Goal: Use online tool/utility: Utilize a website feature to perform a specific function

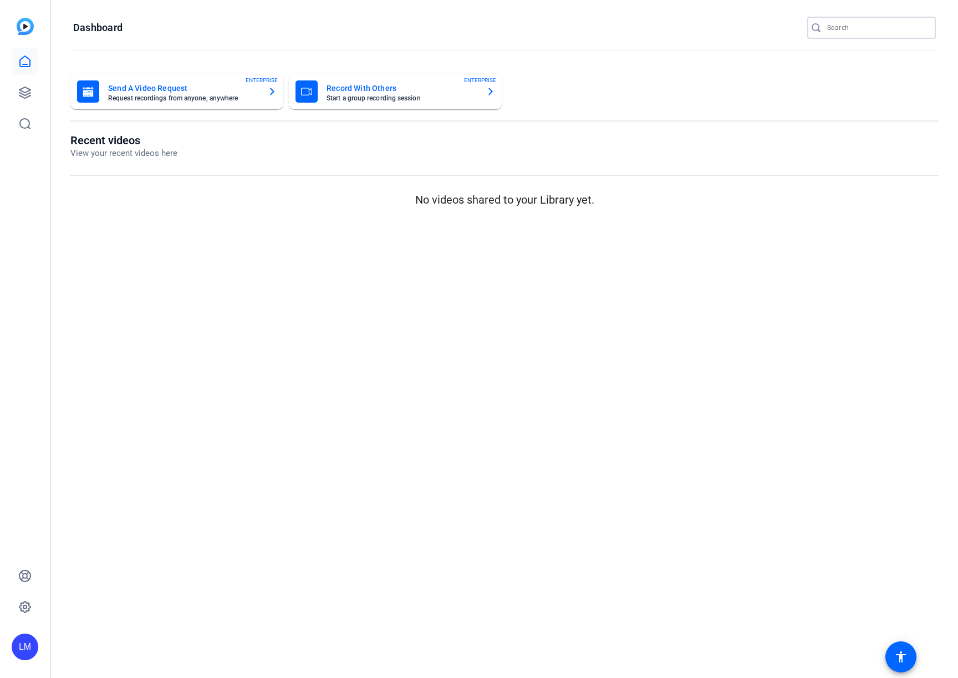
click at [853, 31] on input "Search" at bounding box center [877, 27] width 100 height 13
paste input "2507-11295-CS"
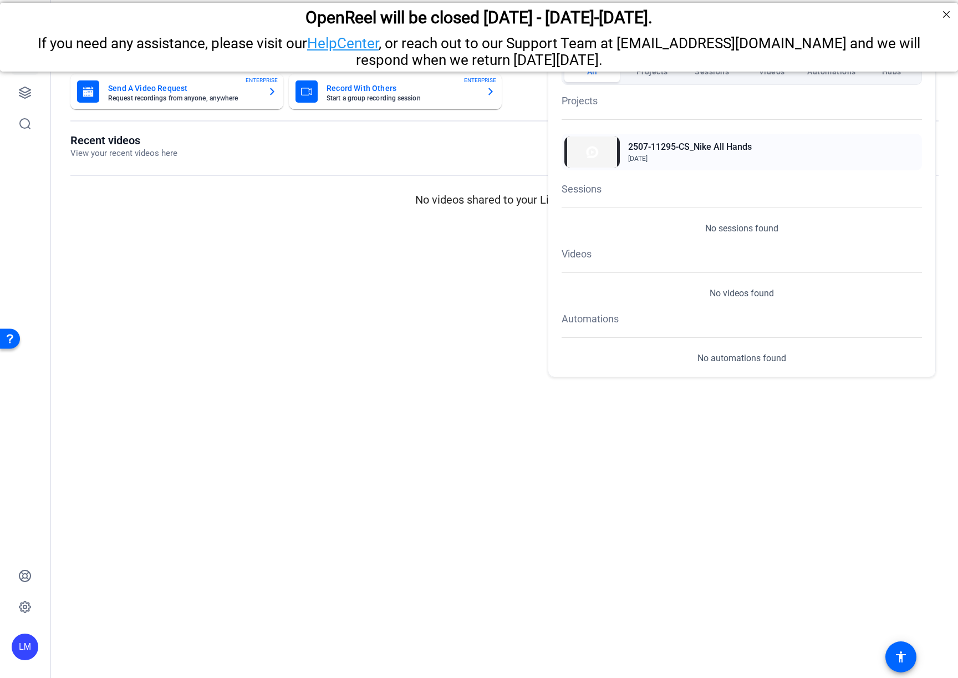
type input "2507-11295-CS"
click at [661, 144] on h2 "2507-11295-CS_Nike All Hands" at bounding box center [690, 146] width 124 height 13
click at [27, 90] on div at bounding box center [479, 339] width 958 height 678
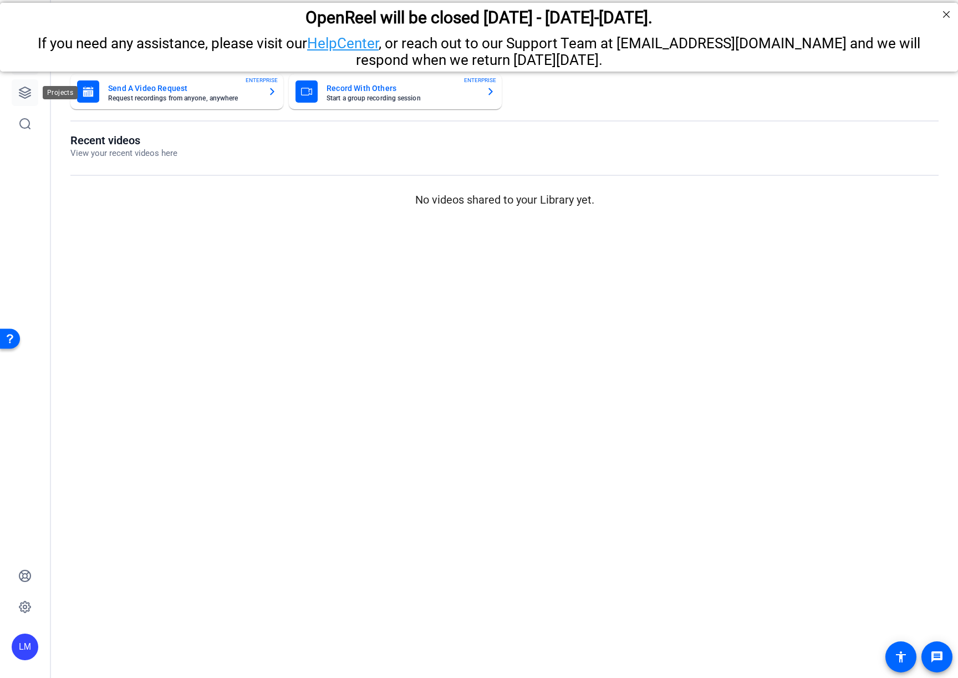
click at [26, 90] on icon at bounding box center [24, 92] width 13 height 13
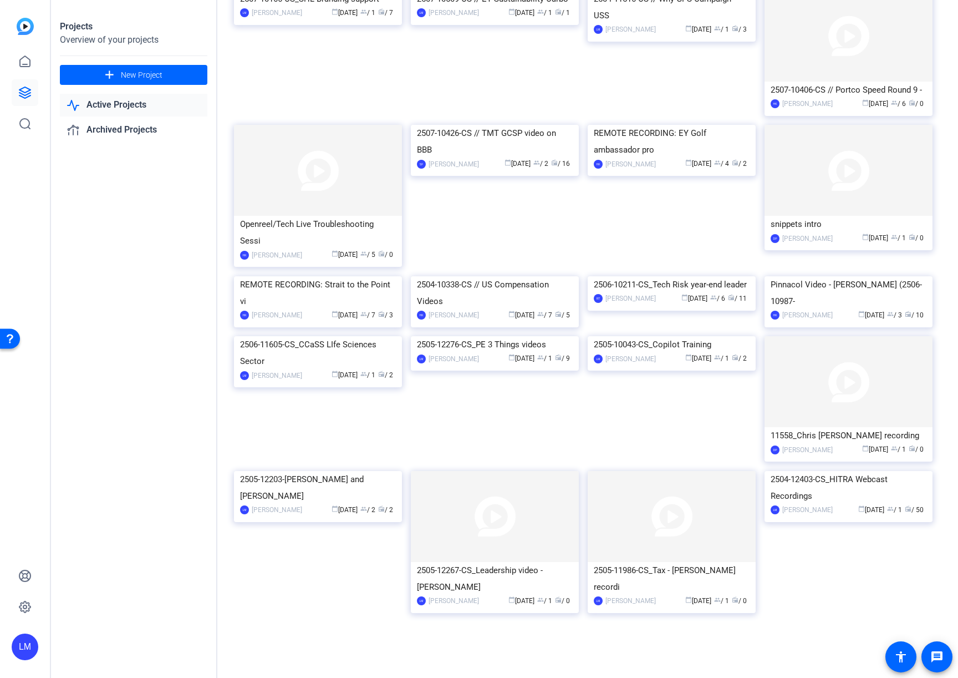
scroll to position [394, 0]
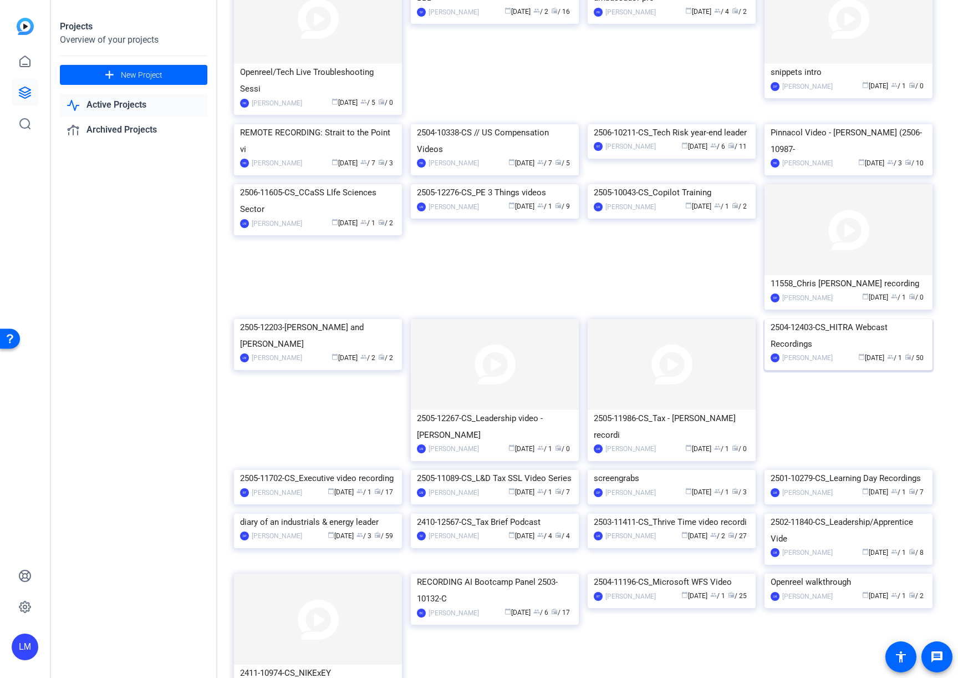
click at [844, 352] on div "2504-12403-CS_HITRA Webcast Recordings" at bounding box center [849, 335] width 156 height 33
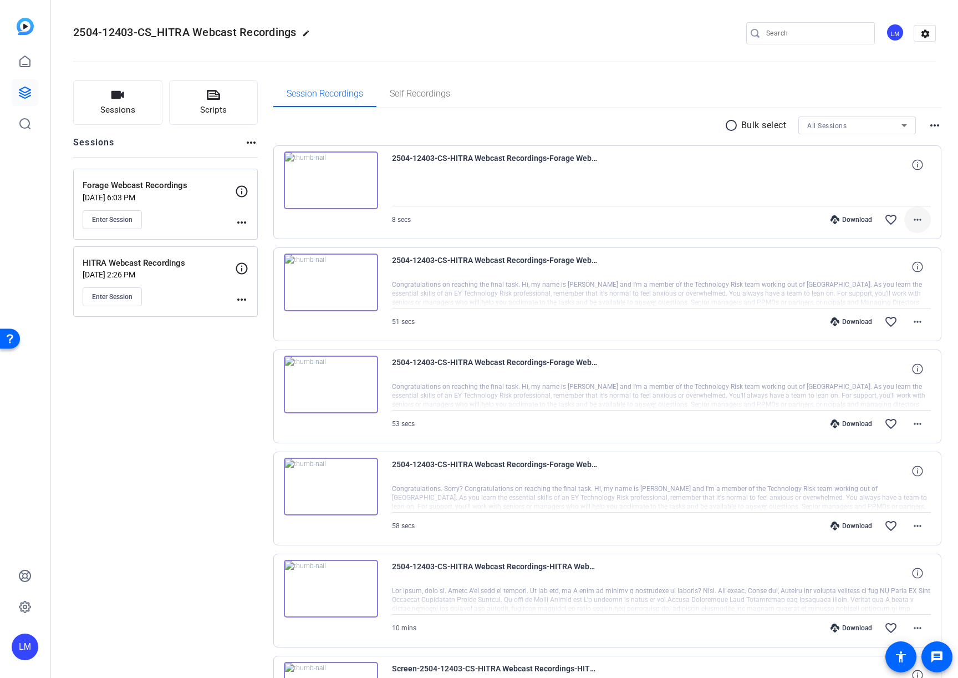
click at [920, 223] on mat-icon "more_horiz" at bounding box center [917, 219] width 13 height 13
click at [883, 270] on span "Download MP4" at bounding box center [883, 270] width 78 height 13
click at [918, 324] on mat-icon "more_horiz" at bounding box center [917, 321] width 13 height 13
click at [890, 369] on span "Download MP4" at bounding box center [889, 372] width 67 height 13
click at [915, 422] on mat-icon "more_horiz" at bounding box center [917, 423] width 13 height 13
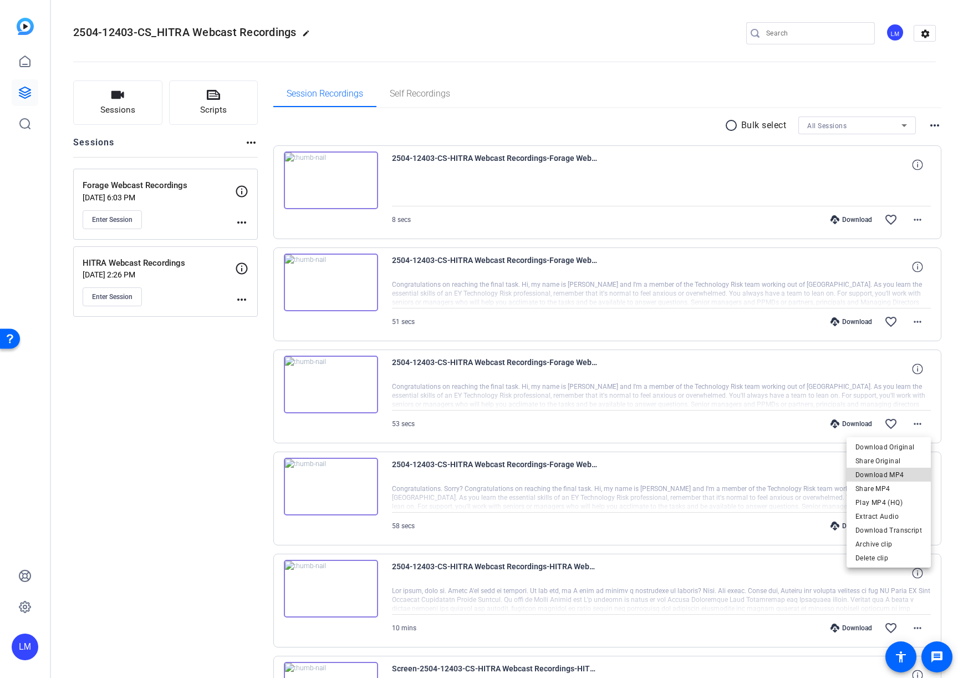
click at [900, 474] on span "Download MP4" at bounding box center [889, 474] width 67 height 13
click at [914, 529] on mat-icon "more_horiz" at bounding box center [917, 525] width 13 height 13
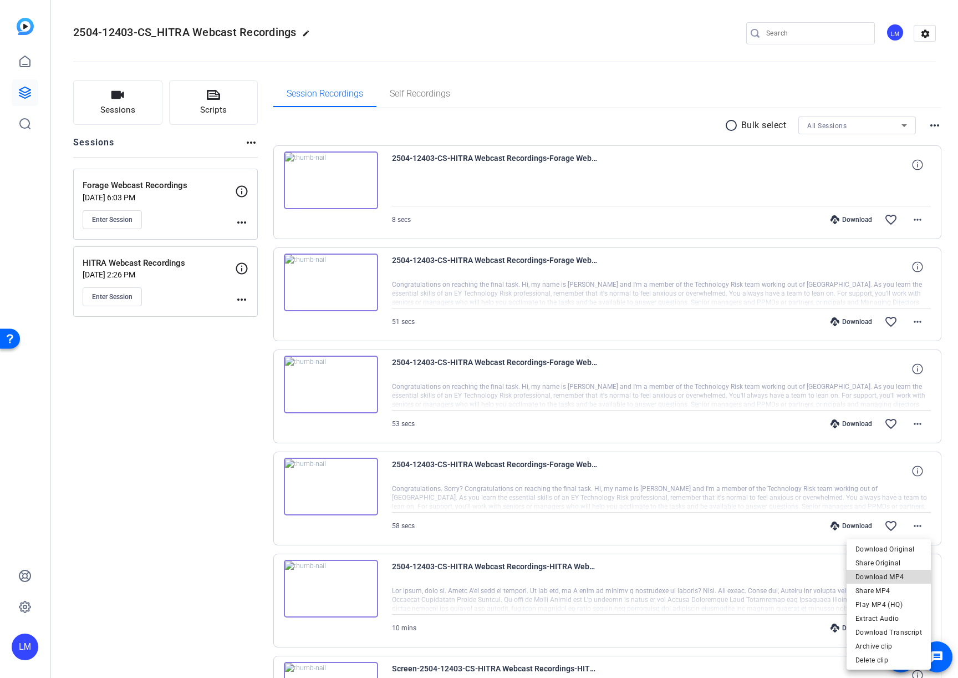
click at [896, 576] on span "Download MP4" at bounding box center [889, 576] width 67 height 13
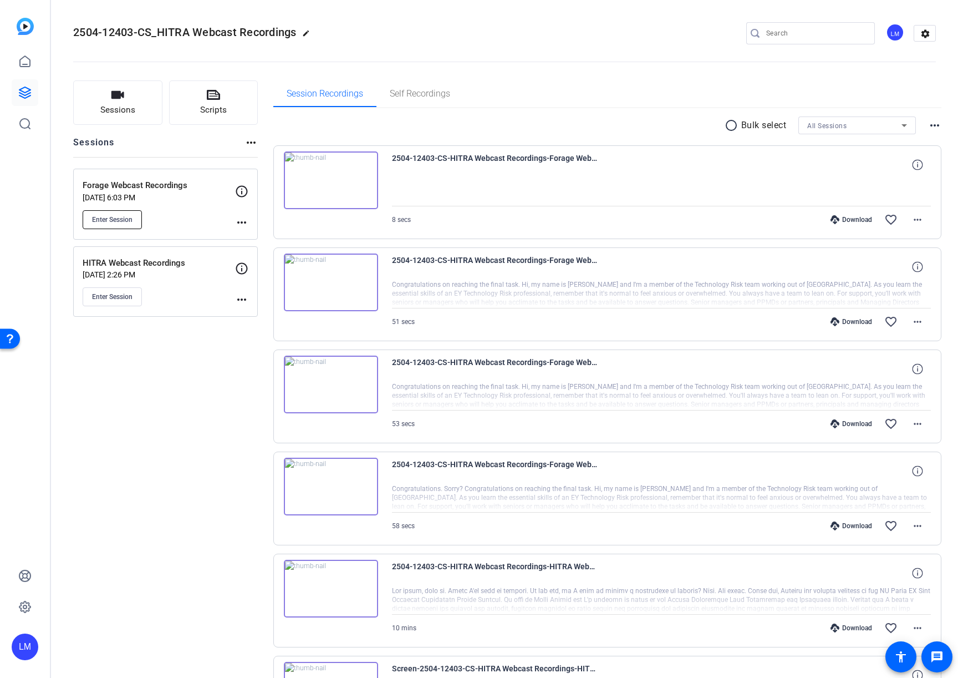
click at [106, 220] on span "Enter Session" at bounding box center [112, 219] width 40 height 9
click at [240, 219] on mat-icon "more_horiz" at bounding box center [241, 222] width 13 height 13
click at [263, 240] on span "Edit Session" at bounding box center [269, 238] width 50 height 13
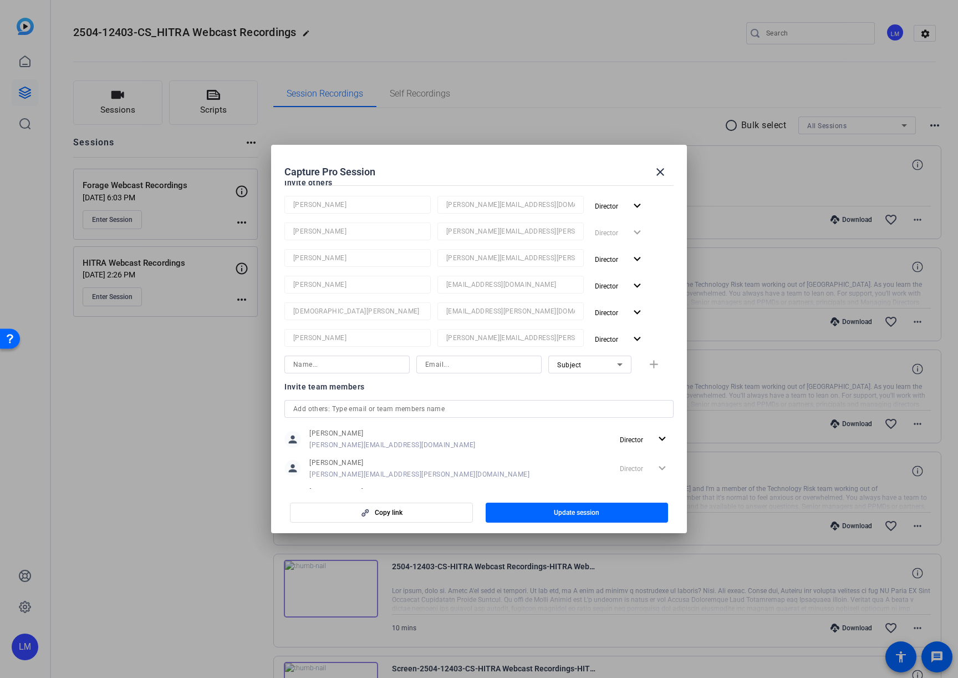
scroll to position [153, 0]
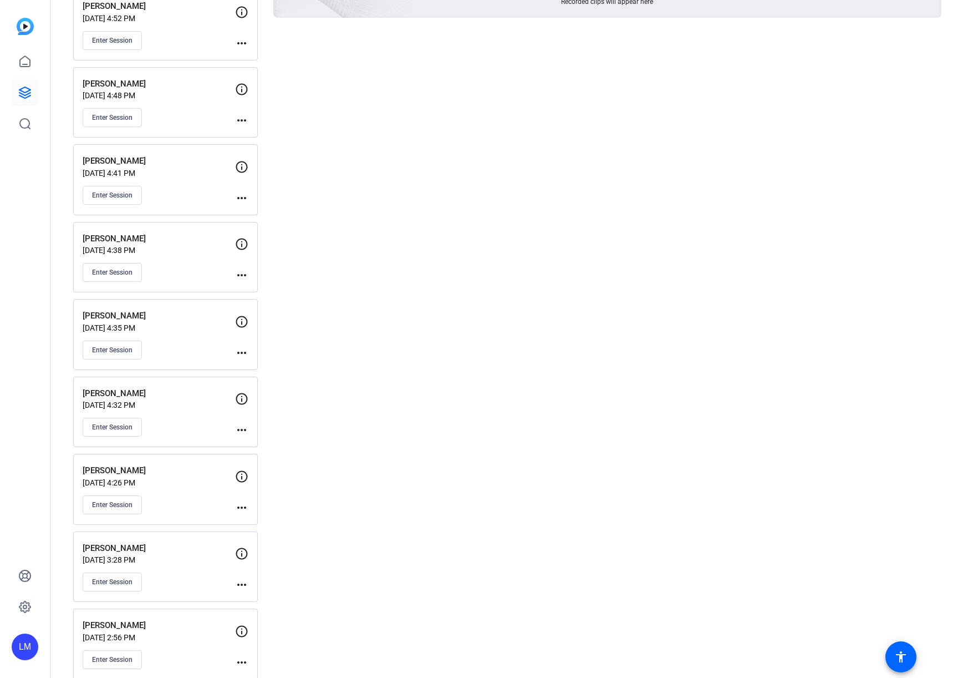
scroll to position [195, 0]
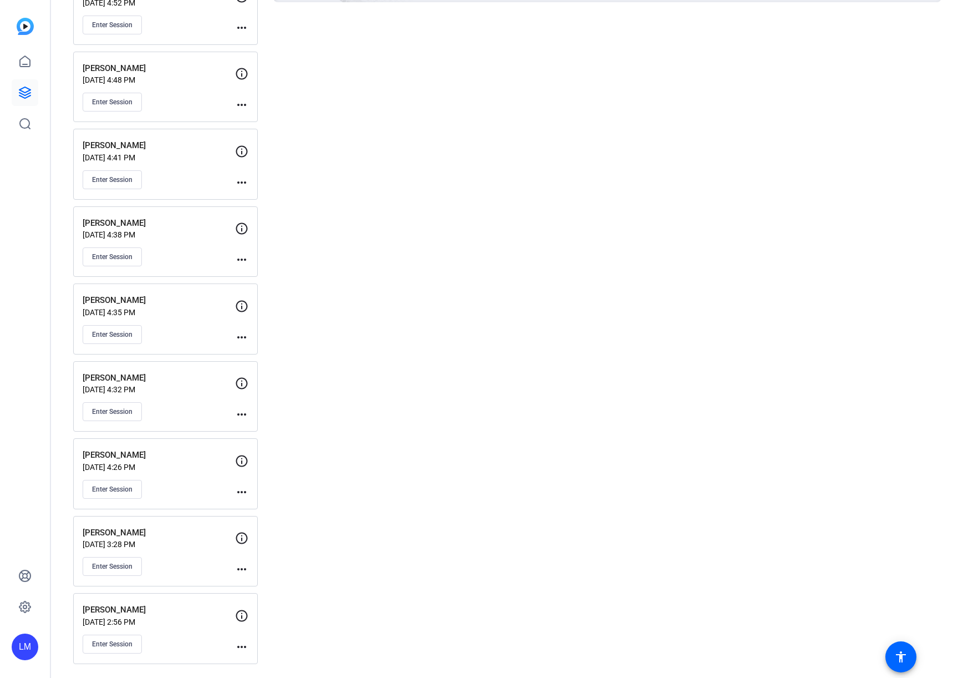
click at [241, 647] on mat-icon "more_horiz" at bounding box center [241, 646] width 13 height 13
click at [258, 613] on span "Edit Session" at bounding box center [269, 616] width 50 height 13
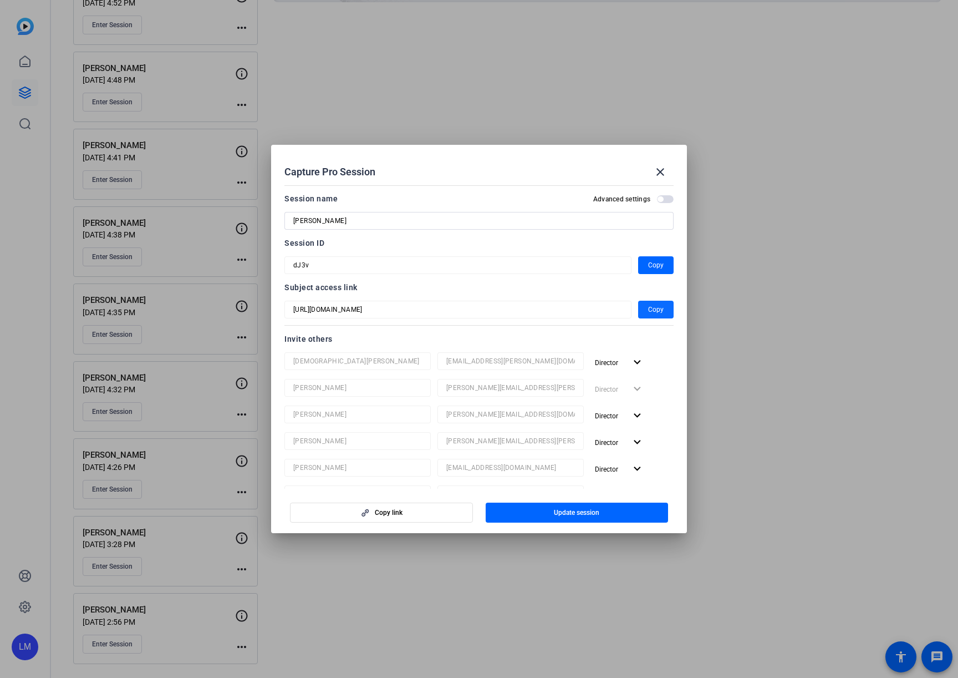
click at [658, 309] on span "Copy" at bounding box center [656, 309] width 16 height 13
click at [651, 313] on span "Copy" at bounding box center [656, 309] width 16 height 13
click at [650, 263] on span "Copy" at bounding box center [656, 264] width 16 height 13
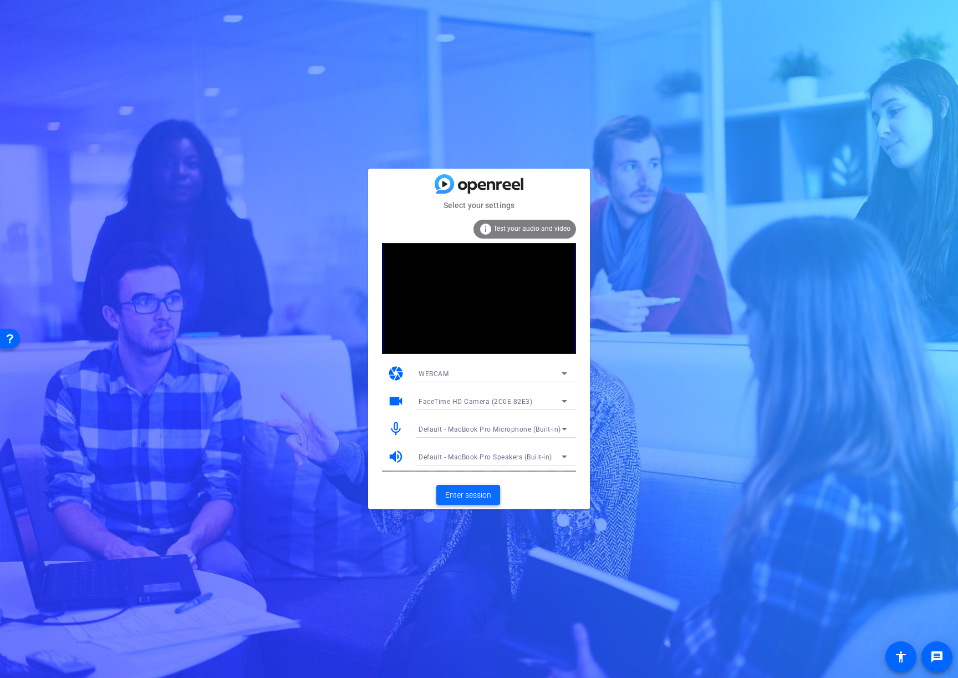
click at [464, 490] on span "Enter session" at bounding box center [468, 495] width 46 height 12
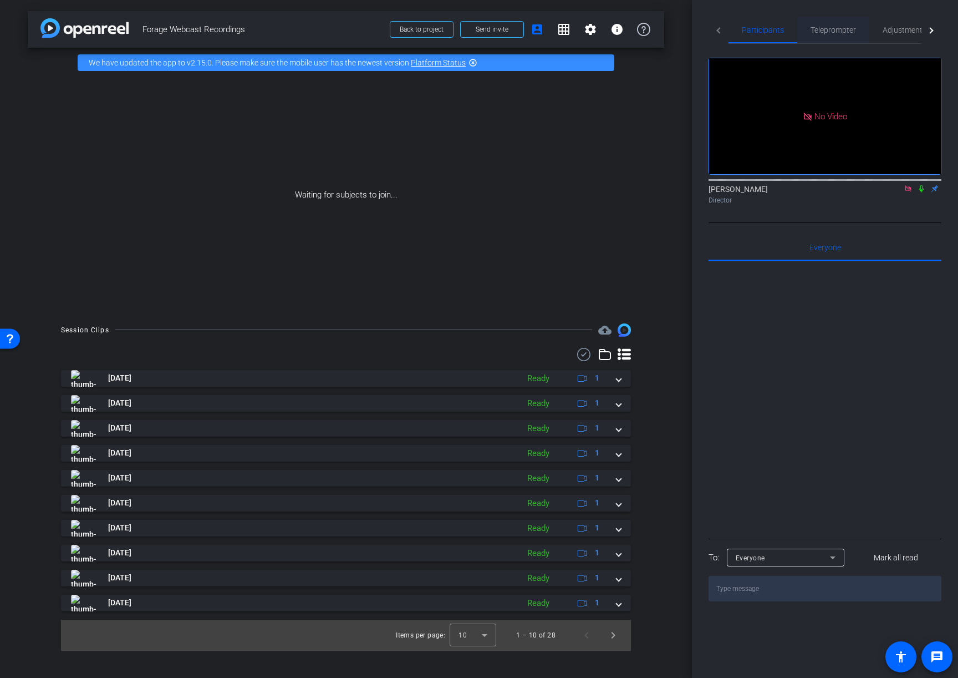
click at [835, 32] on span "Teleprompter" at bounding box center [833, 30] width 45 height 8
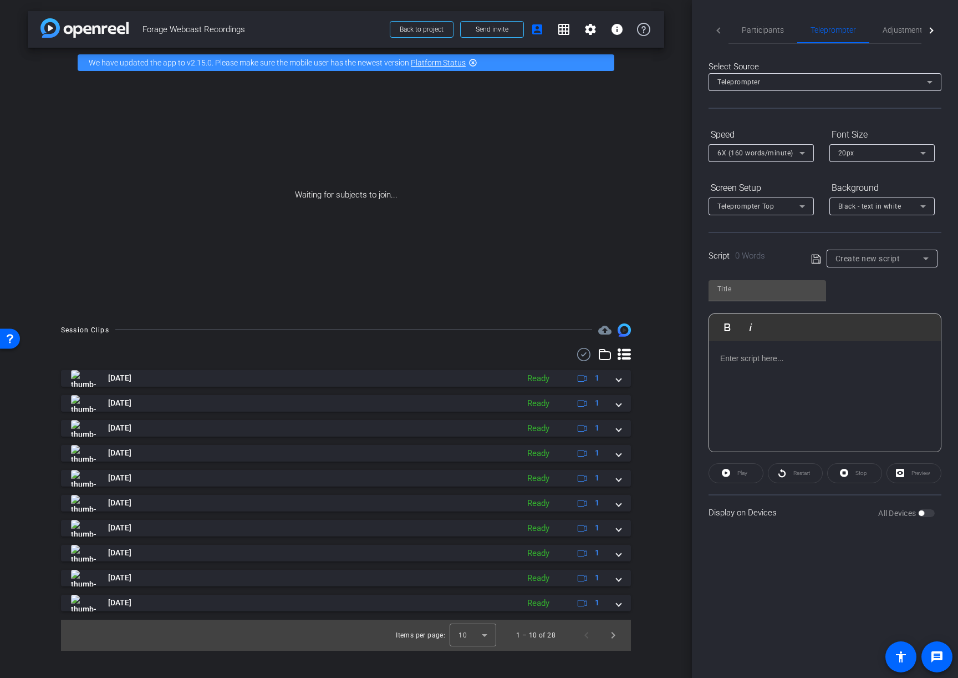
click at [733, 376] on div at bounding box center [825, 396] width 232 height 111
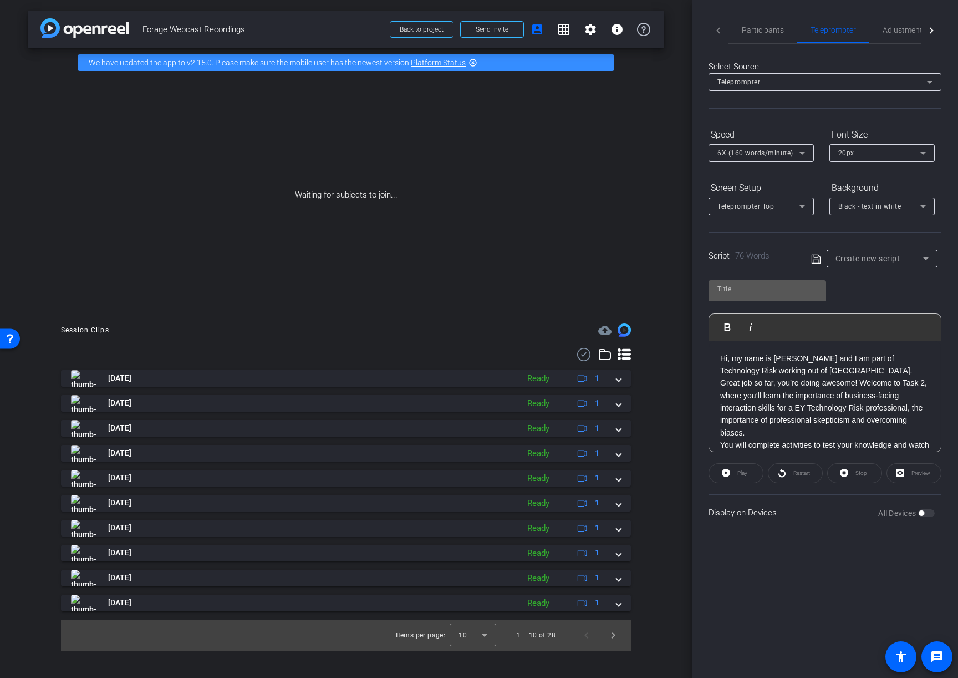
click at [742, 288] on input "text" at bounding box center [768, 288] width 100 height 13
paste input "Task Two Introduction"
type input "Task Two Intro - [PERSON_NAME]"
click at [814, 260] on icon at bounding box center [816, 258] width 10 height 13
click at [762, 28] on span "Participants" at bounding box center [763, 30] width 42 height 8
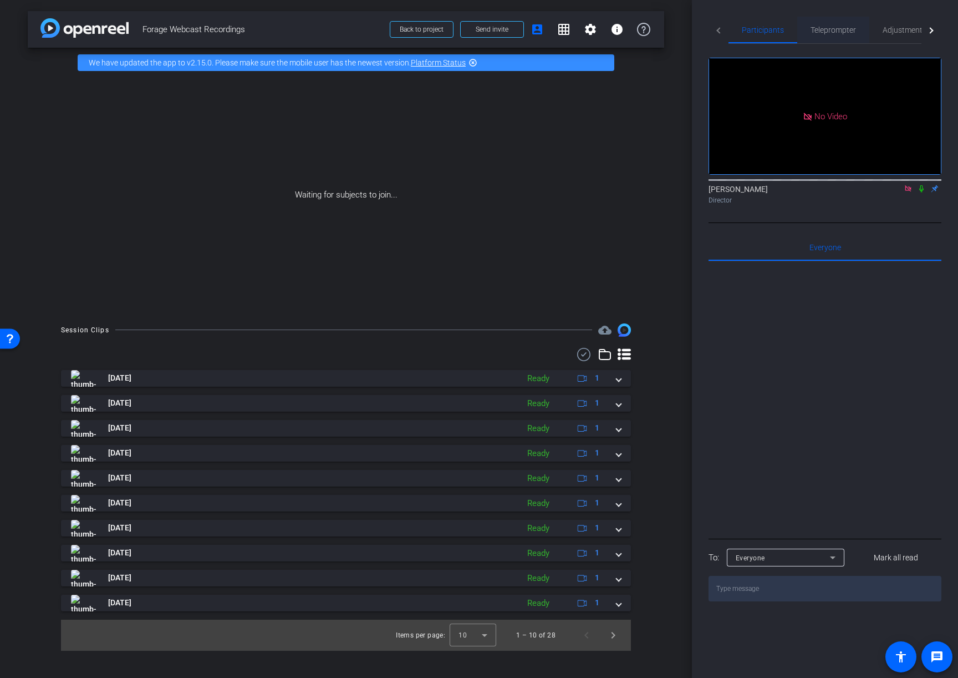
click at [848, 31] on span "Teleprompter" at bounding box center [833, 30] width 45 height 8
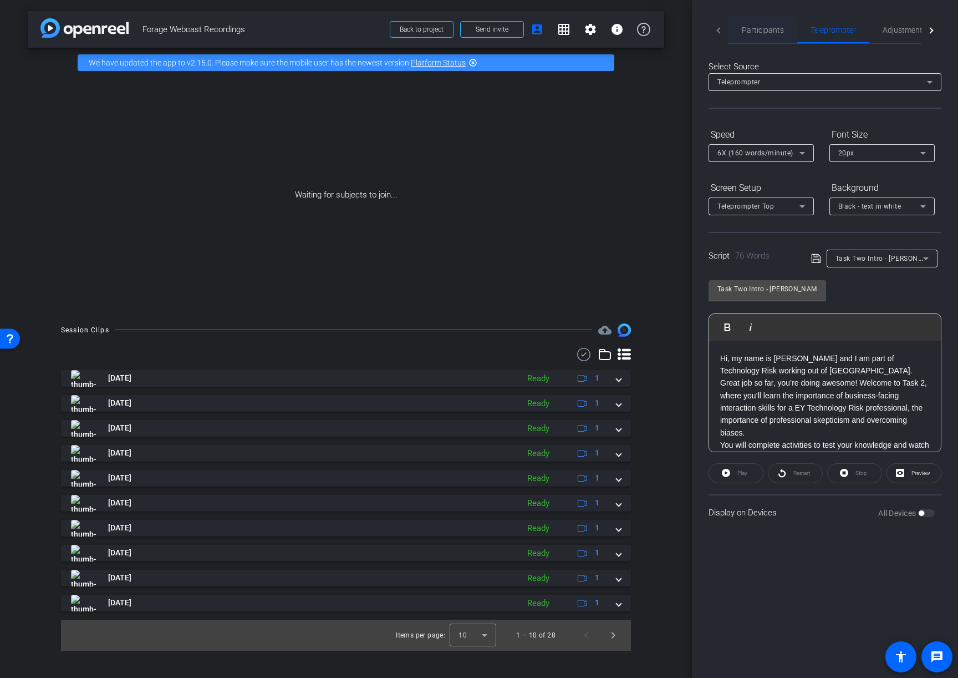
click at [759, 31] on span "Participants" at bounding box center [763, 30] width 42 height 8
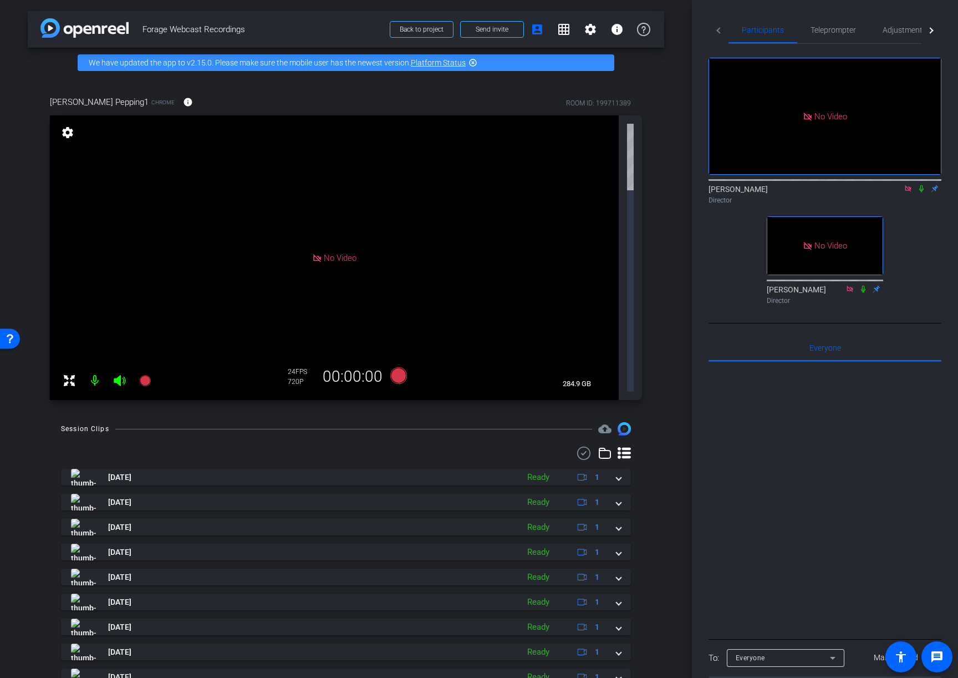
click at [660, 422] on div "Session Clips cloud_upload Aug 11, 2025 Ready 1 Aug 11, 2025 Ready 1 Aug 11, 20…" at bounding box center [346, 585] width 637 height 327
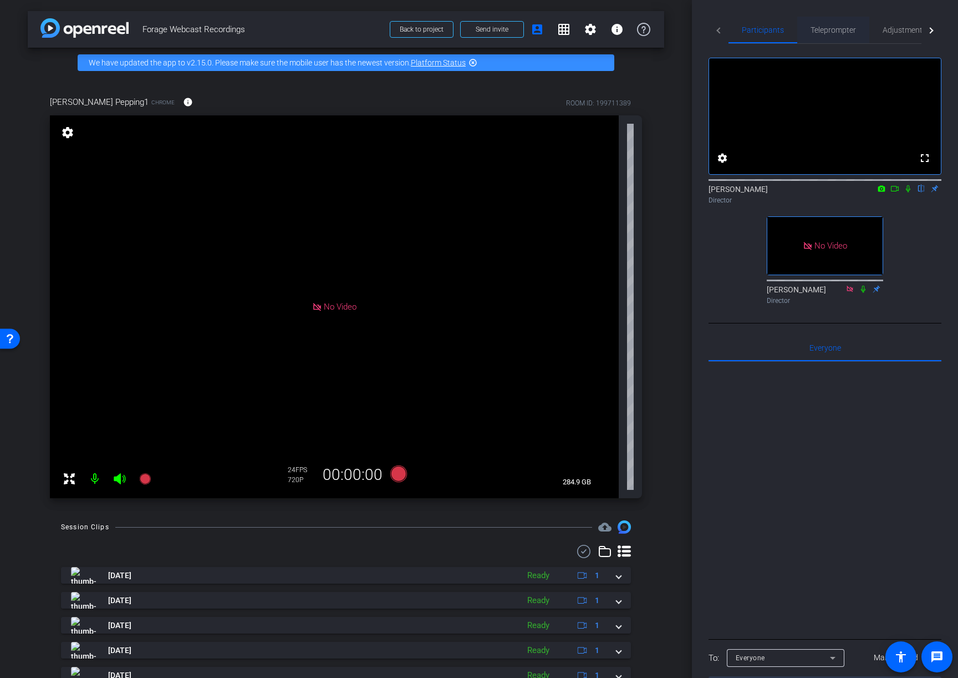
click at [840, 27] on span "Teleprompter" at bounding box center [833, 30] width 45 height 8
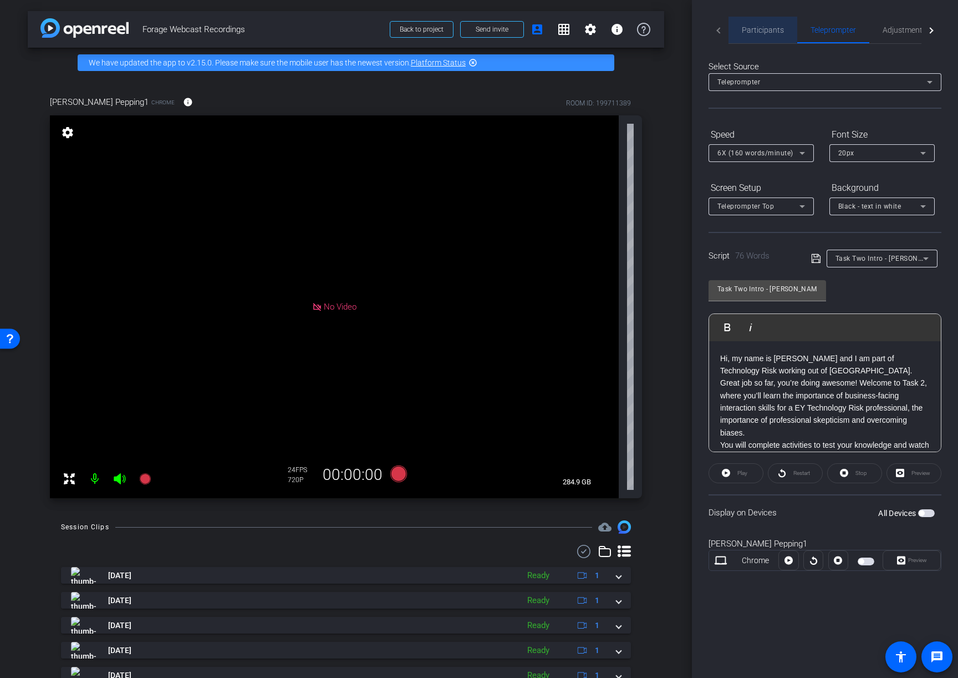
click at [763, 28] on span "Participants" at bounding box center [763, 30] width 42 height 8
